Goal: Task Accomplishment & Management: Manage account settings

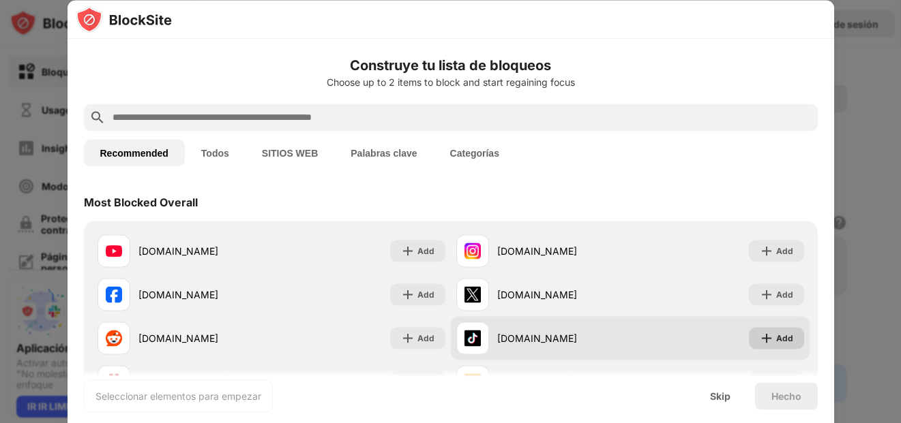
click at [779, 336] on div "Add" at bounding box center [784, 338] width 17 height 14
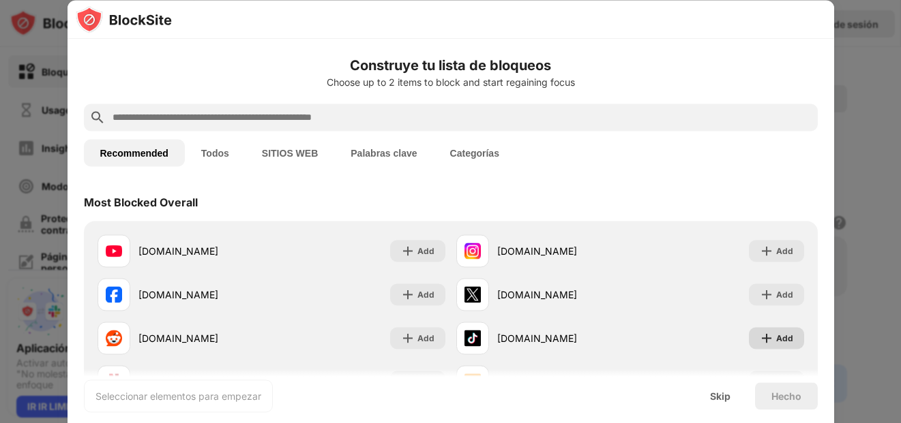
scroll to position [91, 0]
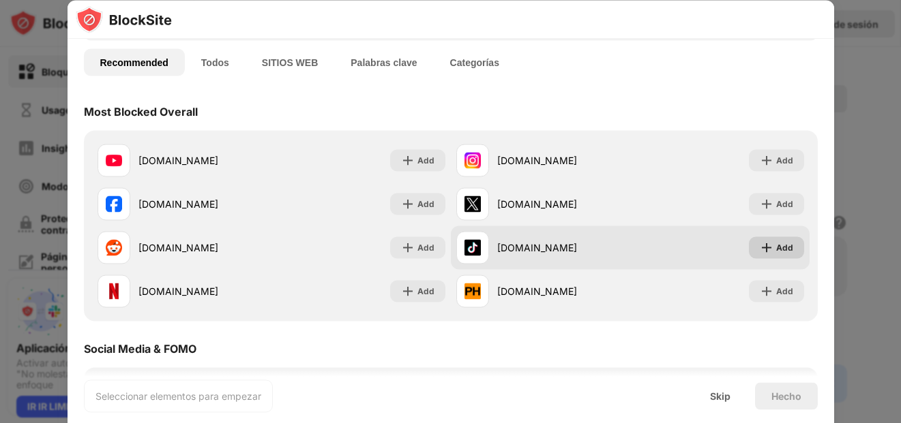
click at [776, 250] on div "Add" at bounding box center [784, 248] width 17 height 14
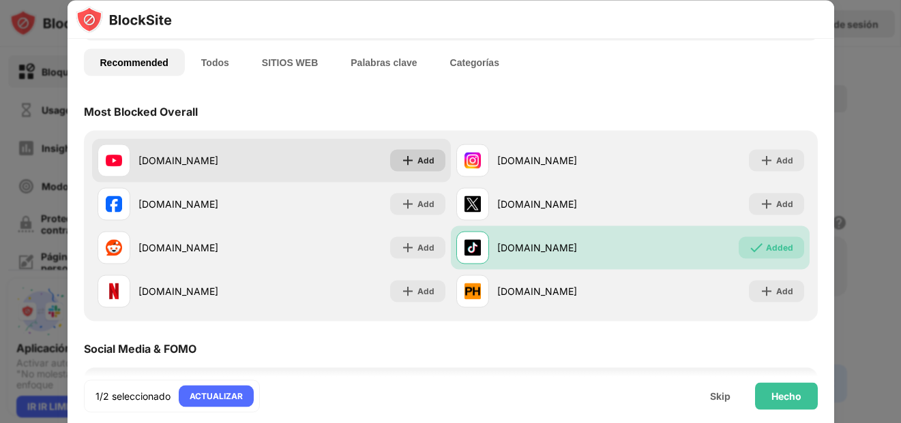
click at [409, 158] on img at bounding box center [408, 160] width 14 height 14
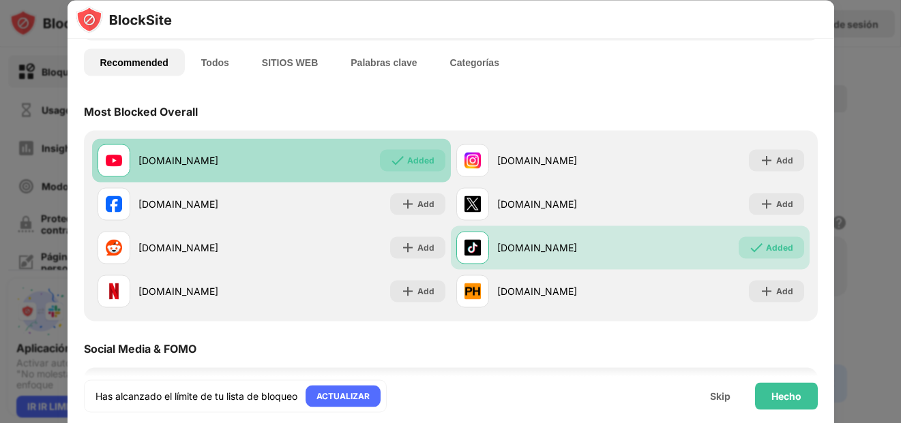
click at [416, 167] on div "Added" at bounding box center [420, 160] width 27 height 14
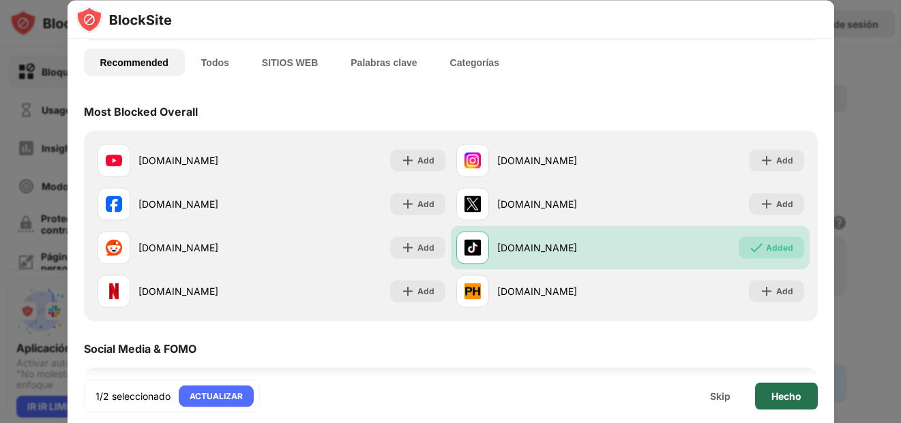
click at [800, 391] on div "Hecho" at bounding box center [786, 396] width 30 height 11
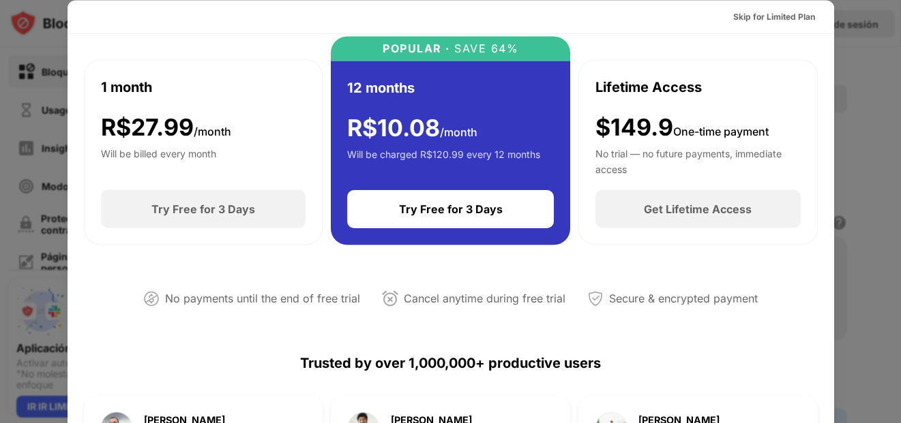
scroll to position [0, 0]
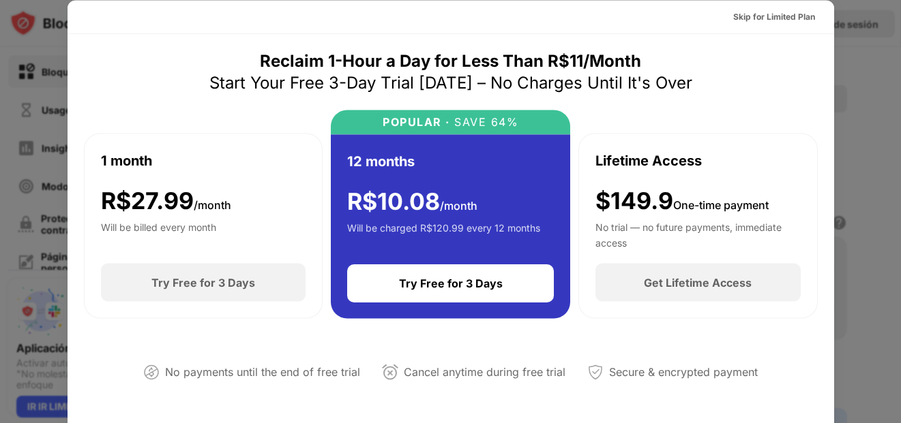
click at [900, 153] on div at bounding box center [450, 211] width 901 height 423
click at [765, 20] on div "Skip for Limited Plan" at bounding box center [774, 17] width 82 height 14
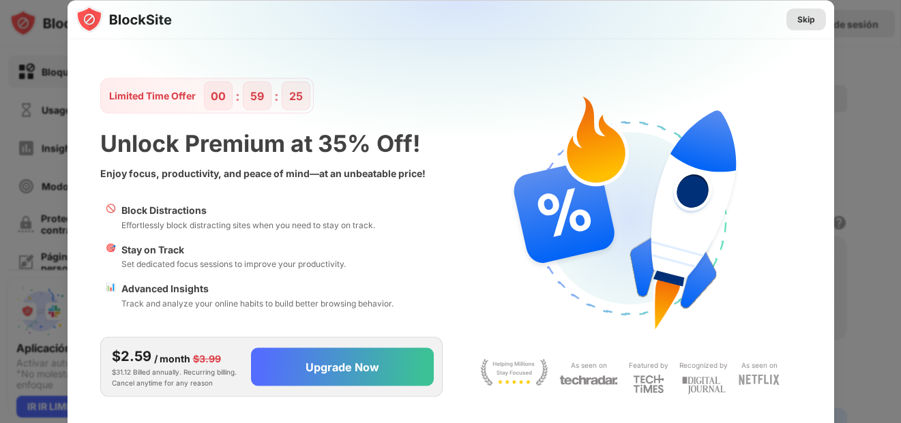
click at [798, 18] on div "Skip" at bounding box center [806, 19] width 18 height 14
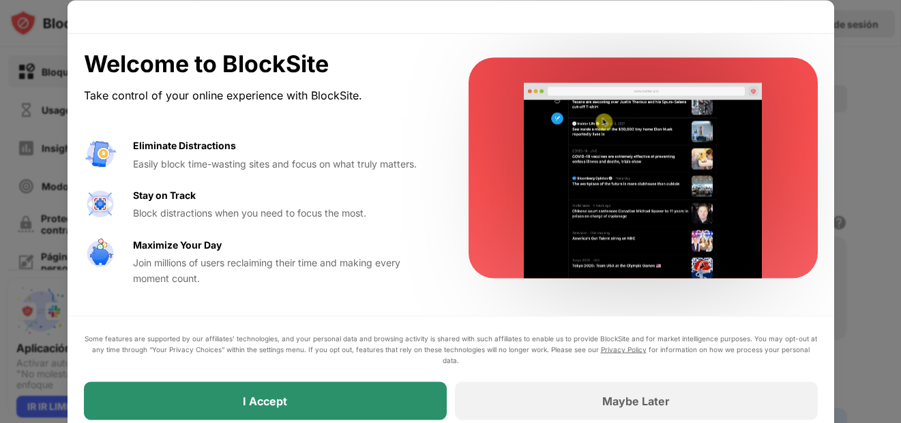
click at [395, 397] on div "I Accept" at bounding box center [265, 401] width 363 height 38
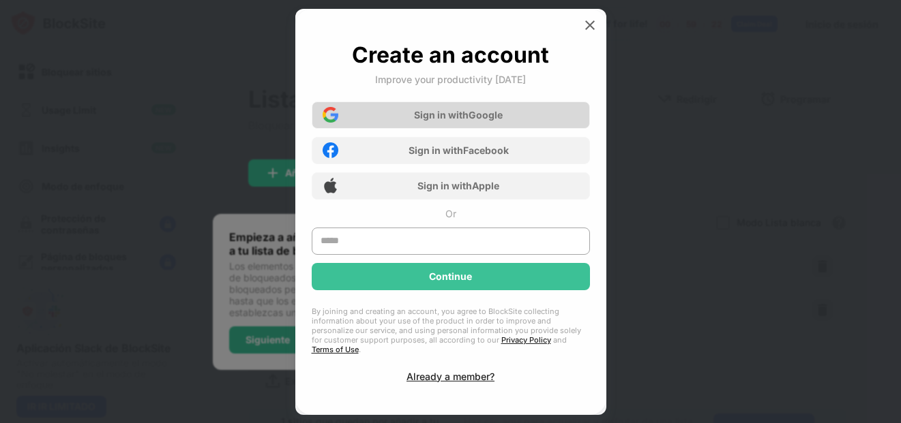
click at [530, 127] on div "Sign in with Google" at bounding box center [451, 115] width 278 height 27
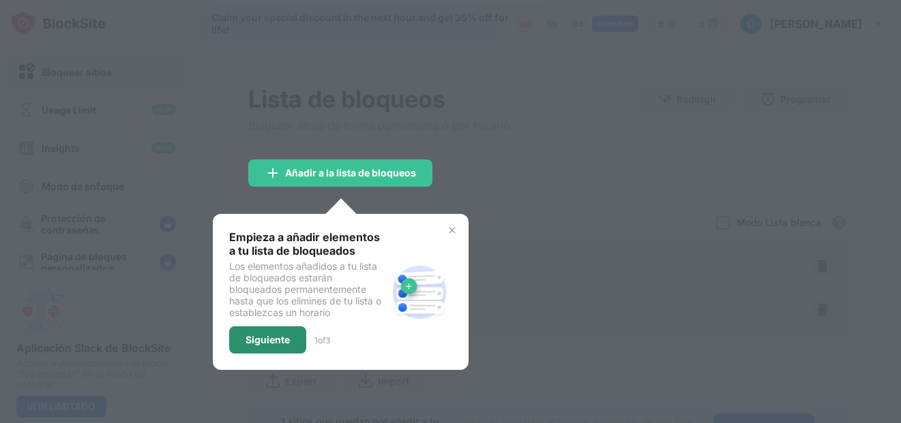
click at [280, 344] on div "Siguiente" at bounding box center [267, 340] width 44 height 11
click at [280, 344] on div at bounding box center [450, 211] width 901 height 423
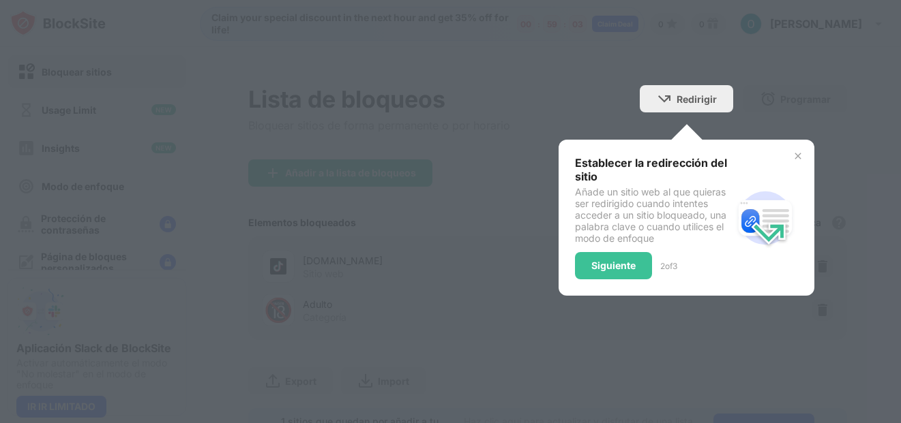
click at [614, 269] on div "Siguiente" at bounding box center [613, 265] width 44 height 11
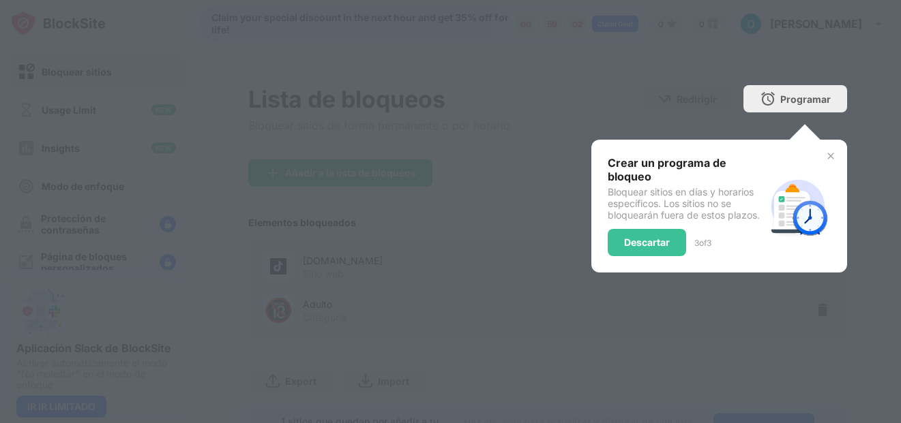
click at [639, 224] on div "Crear un programa de bloqueo Bloquear sitios en días y horarios específicos. Lo…" at bounding box center [685, 206] width 157 height 100
click at [636, 235] on div "Descartar" at bounding box center [646, 242] width 78 height 27
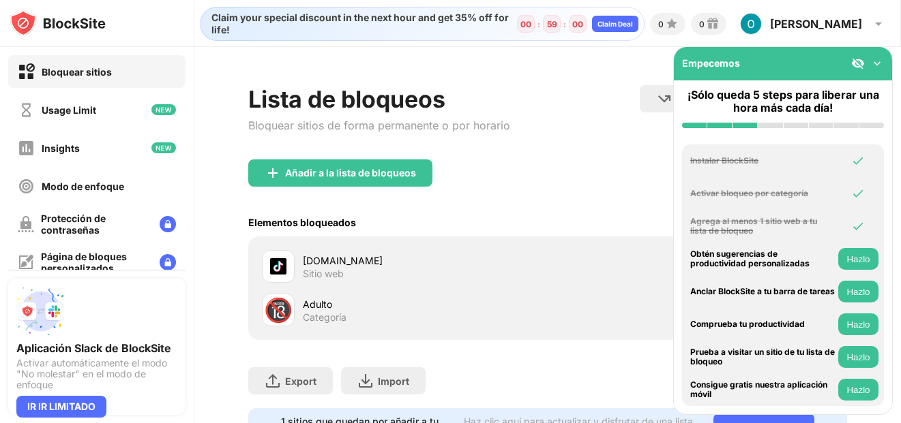
scroll to position [72, 0]
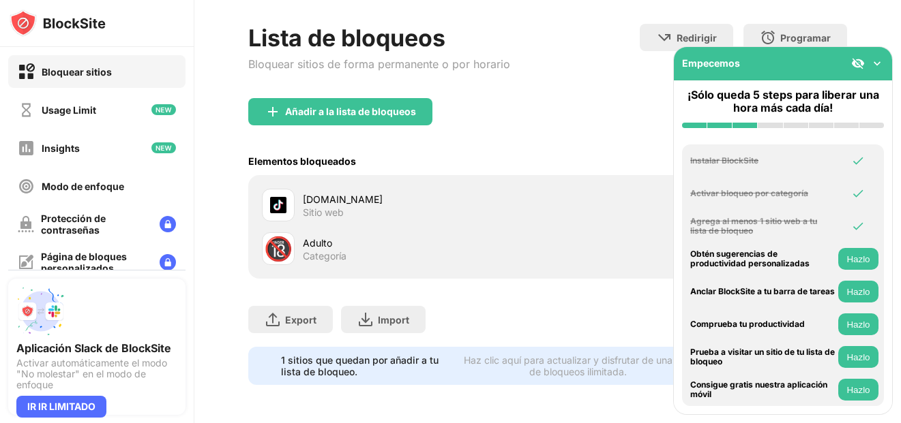
click at [288, 239] on div "🔞" at bounding box center [278, 249] width 29 height 28
click at [278, 240] on div "🔞" at bounding box center [278, 249] width 29 height 28
drag, startPoint x: 311, startPoint y: 237, endPoint x: 333, endPoint y: 227, distance: 24.4
click at [331, 236] on div "Adulto" at bounding box center [425, 243] width 245 height 14
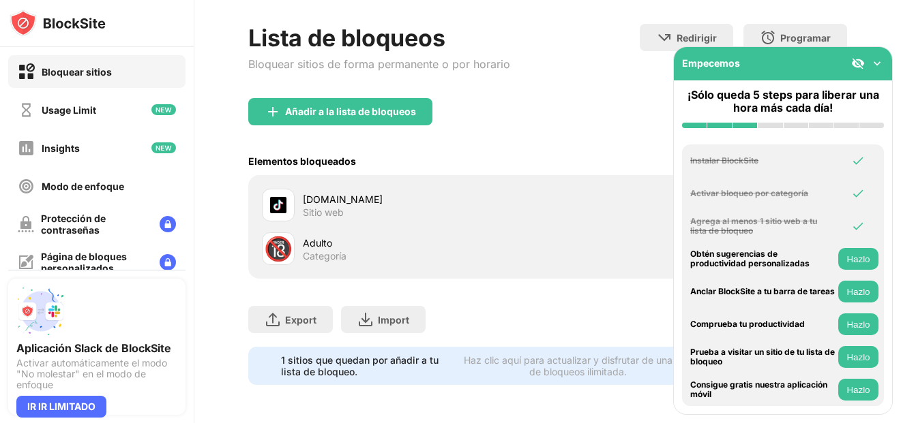
click at [333, 236] on div "Adulto" at bounding box center [425, 243] width 245 height 14
click at [334, 236] on div "Adulto" at bounding box center [425, 243] width 245 height 14
click at [280, 239] on div "🔞" at bounding box center [278, 249] width 29 height 28
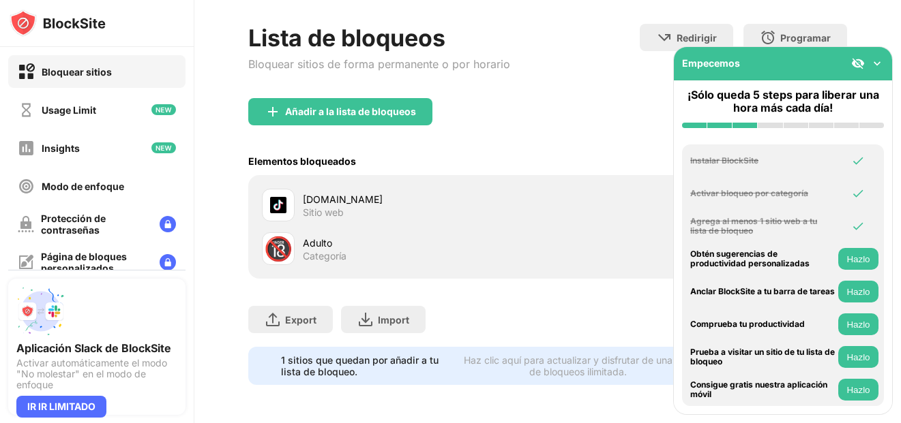
drag, startPoint x: 280, startPoint y: 239, endPoint x: 325, endPoint y: 230, distance: 46.0
click at [325, 232] on div "🔞 Adulto Categoría" at bounding box center [405, 248] width 286 height 33
click at [327, 236] on div "Adulto" at bounding box center [425, 243] width 245 height 14
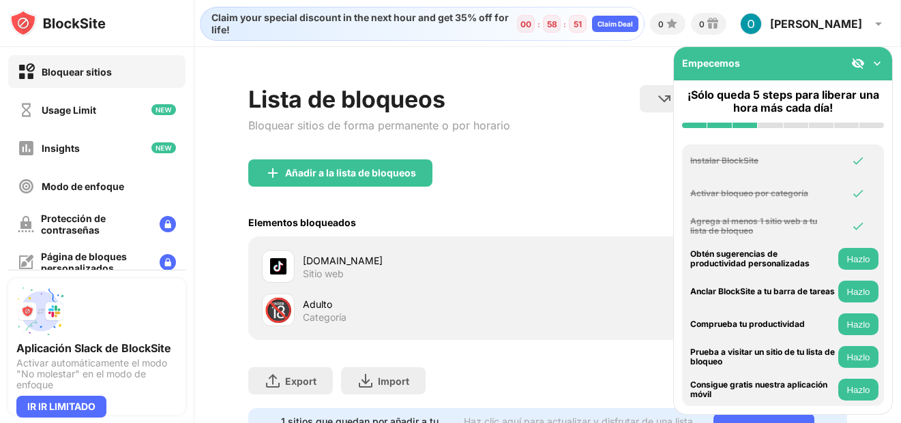
click at [94, 76] on div "Bloquear sitios" at bounding box center [77, 72] width 70 height 12
drag, startPoint x: 845, startPoint y: 1, endPoint x: 701, endPoint y: 72, distance: 161.3
click at [701, 72] on div "Empecemos" at bounding box center [783, 63] width 218 height 33
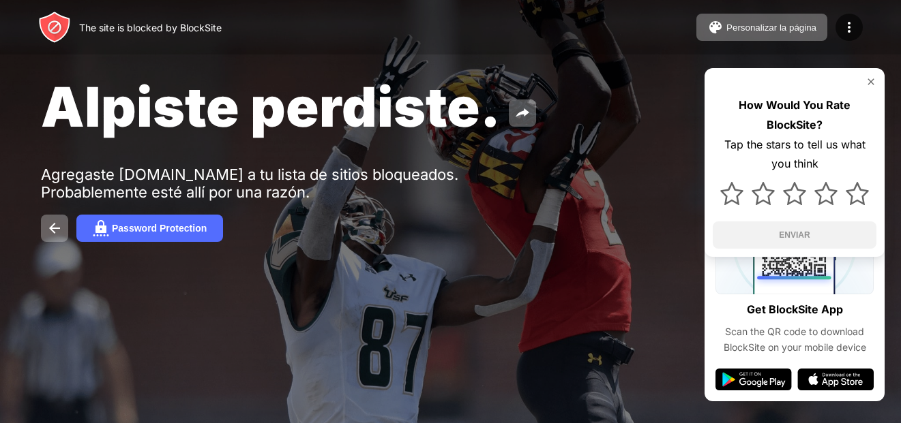
click at [252, 0] on div "The site is blocked by BlockSite Personalizar la página Editar la lista de bloq…" at bounding box center [450, 27] width 901 height 55
drag, startPoint x: 319, startPoint y: 94, endPoint x: 624, endPoint y: 12, distance: 315.5
click at [652, 57] on div "Alpiste perdiste. Agregaste [DOMAIN_NAME] a tu lista de sitios bloqueados. Prob…" at bounding box center [450, 158] width 901 height 316
